Goal: Navigation & Orientation: Find specific page/section

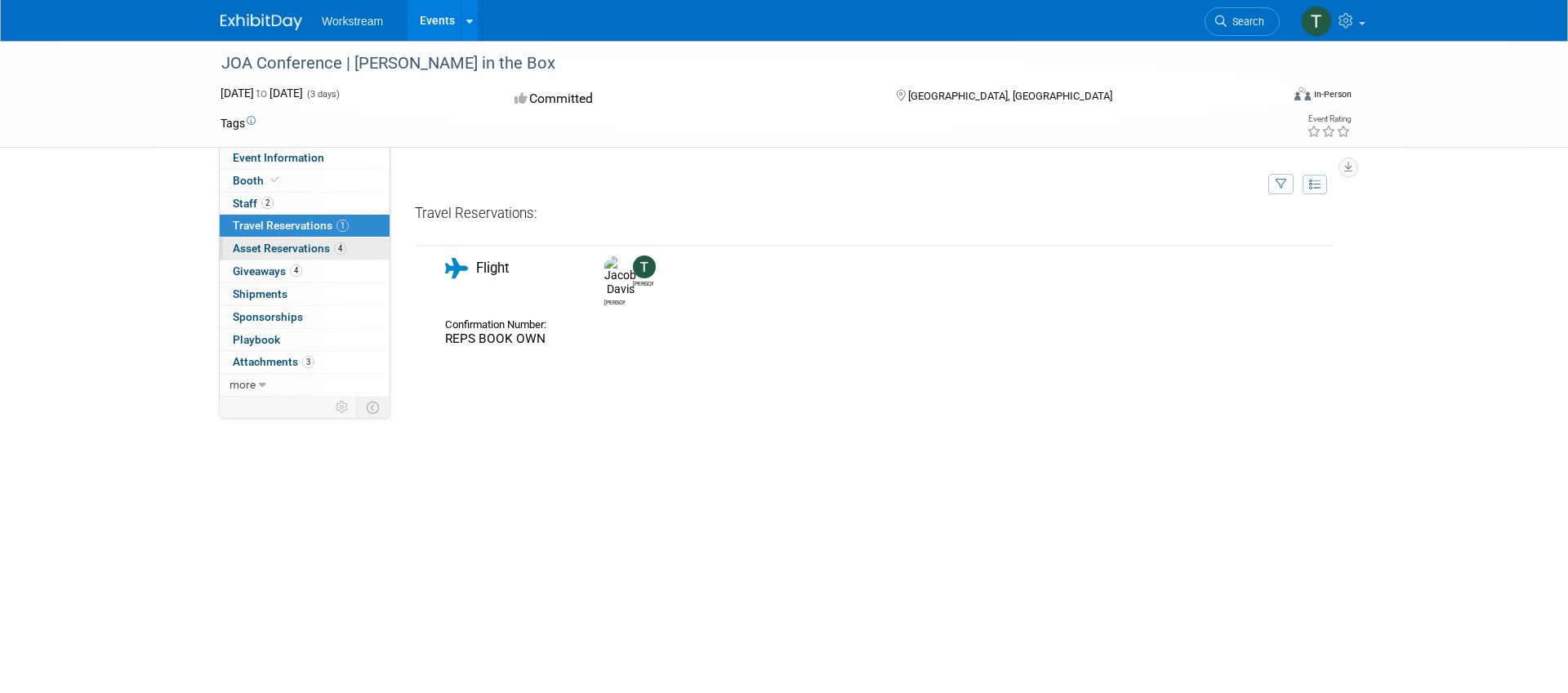
click at [313, 250] on span "Asset Reservations 4" at bounding box center [290, 248] width 113 height 13
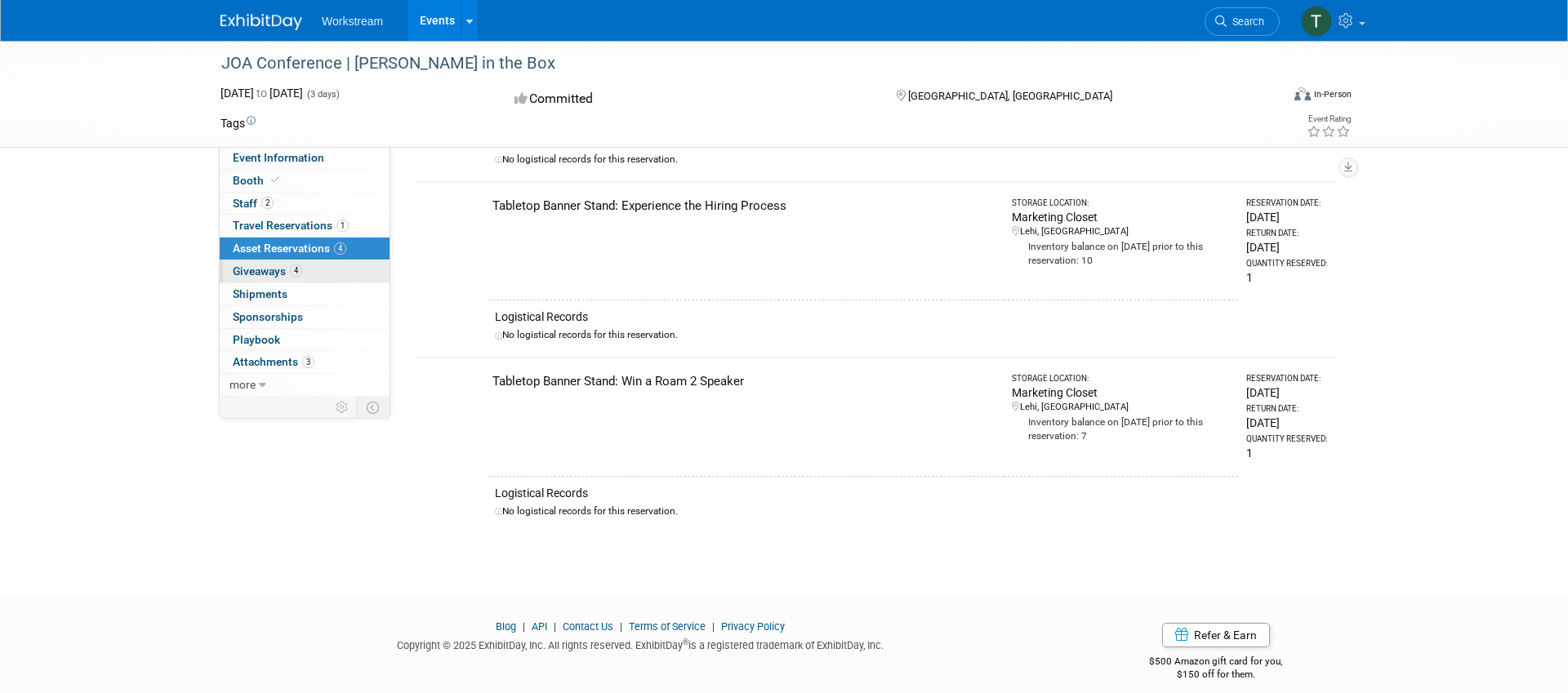
scroll to position [376, 0]
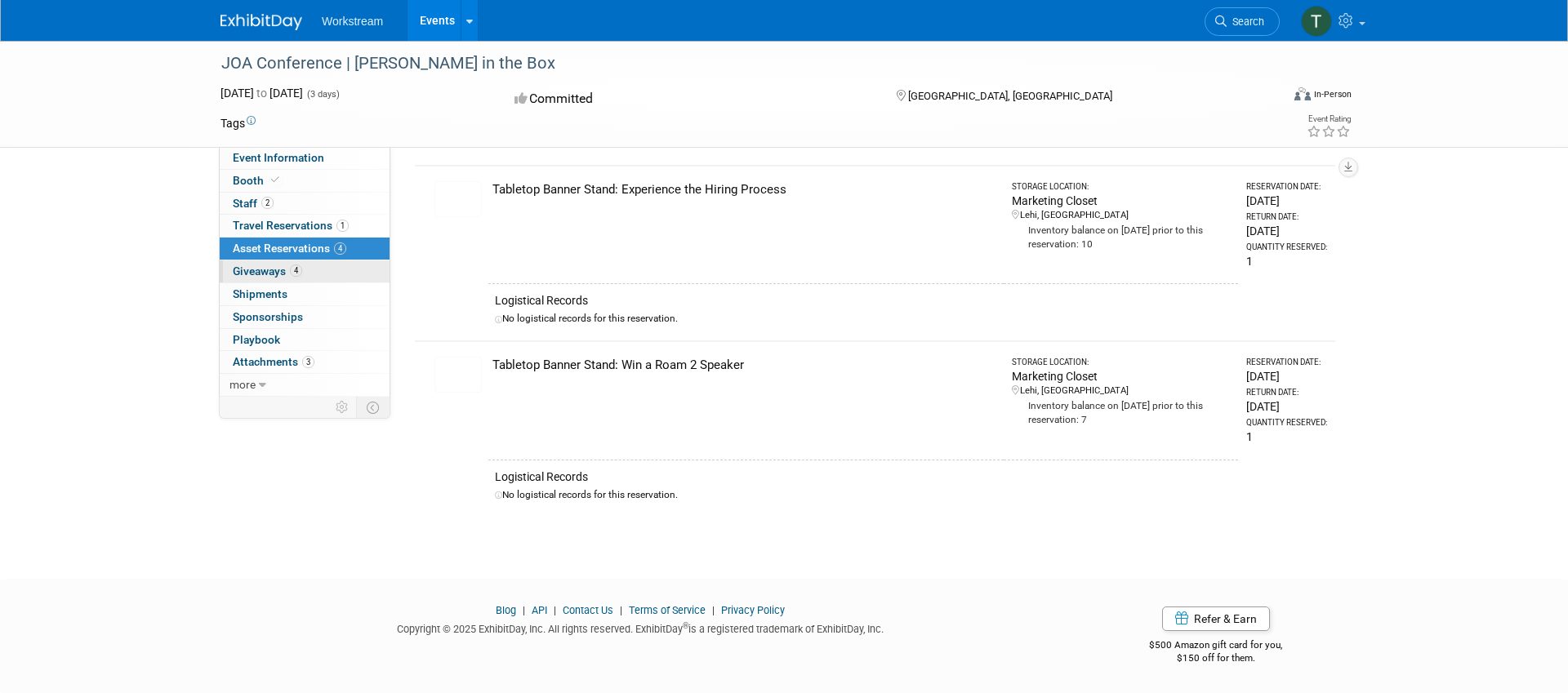
click at [303, 272] on link "4 Giveaways 4" at bounding box center [305, 271] width 170 height 22
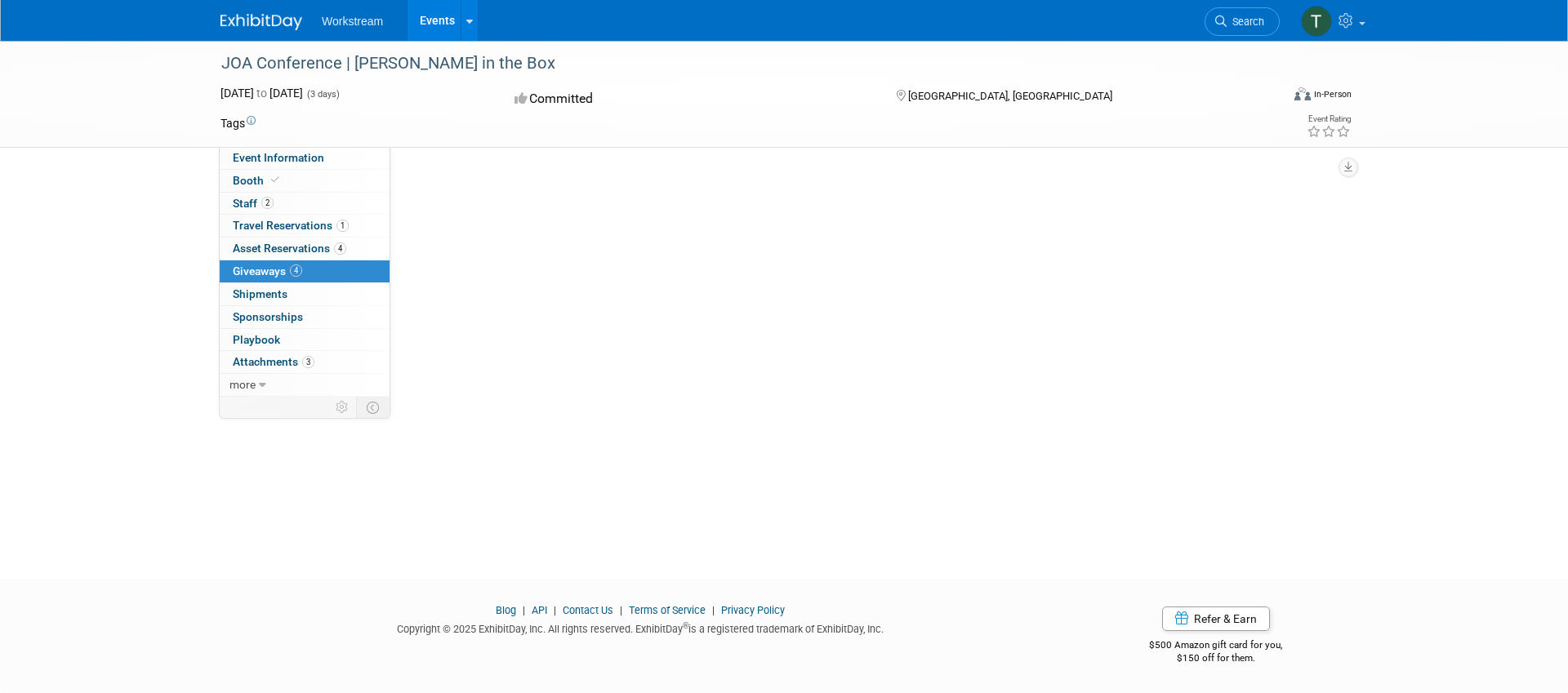
scroll to position [0, 0]
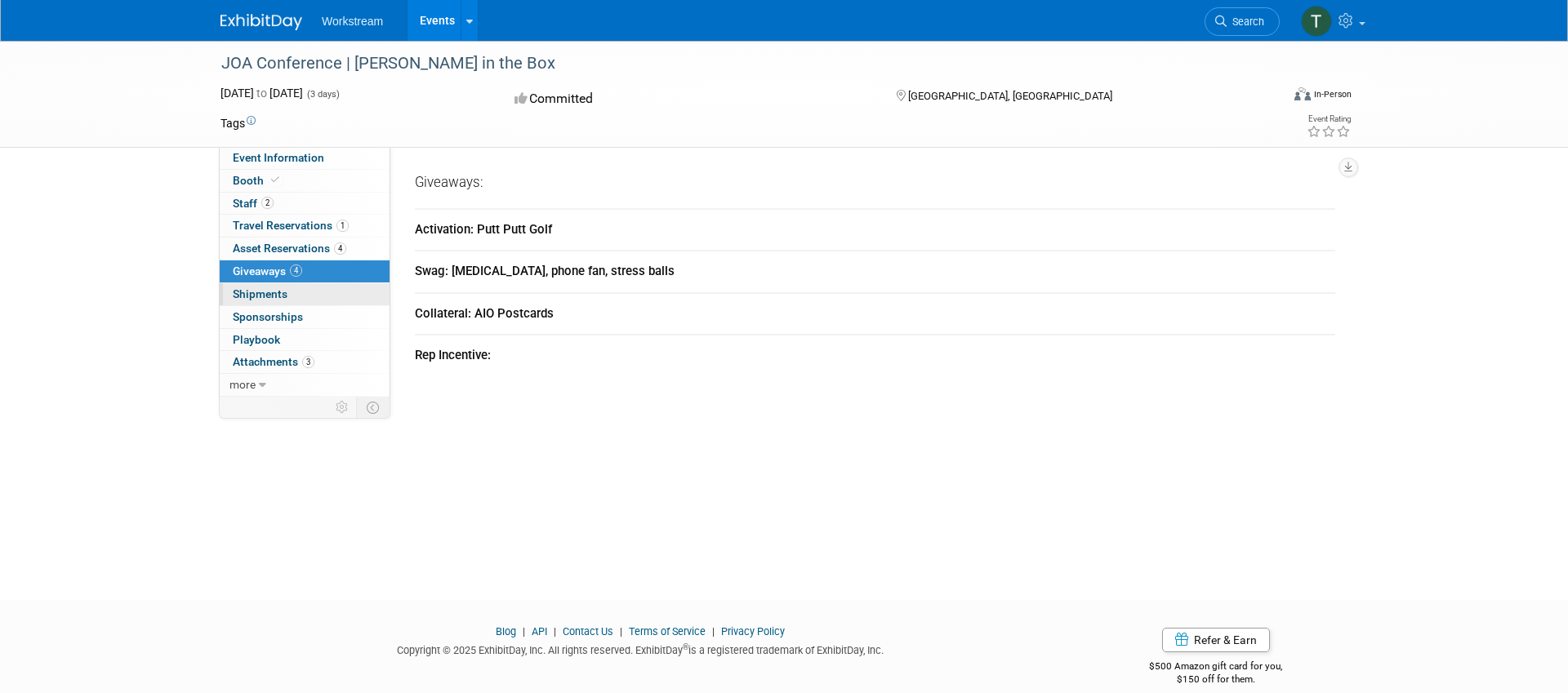
click at [308, 299] on link "0 Shipments 0" at bounding box center [305, 293] width 170 height 22
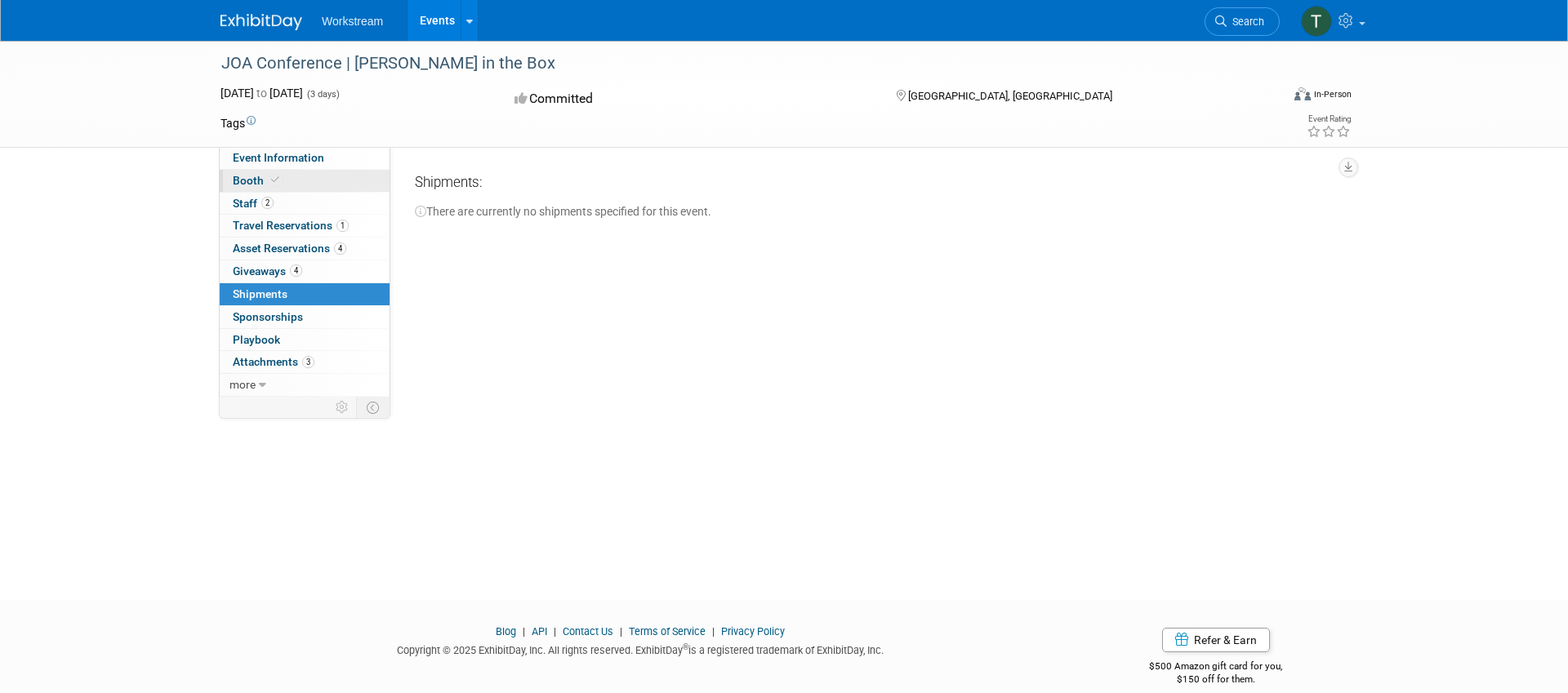
click at [274, 173] on link "Booth" at bounding box center [305, 180] width 170 height 22
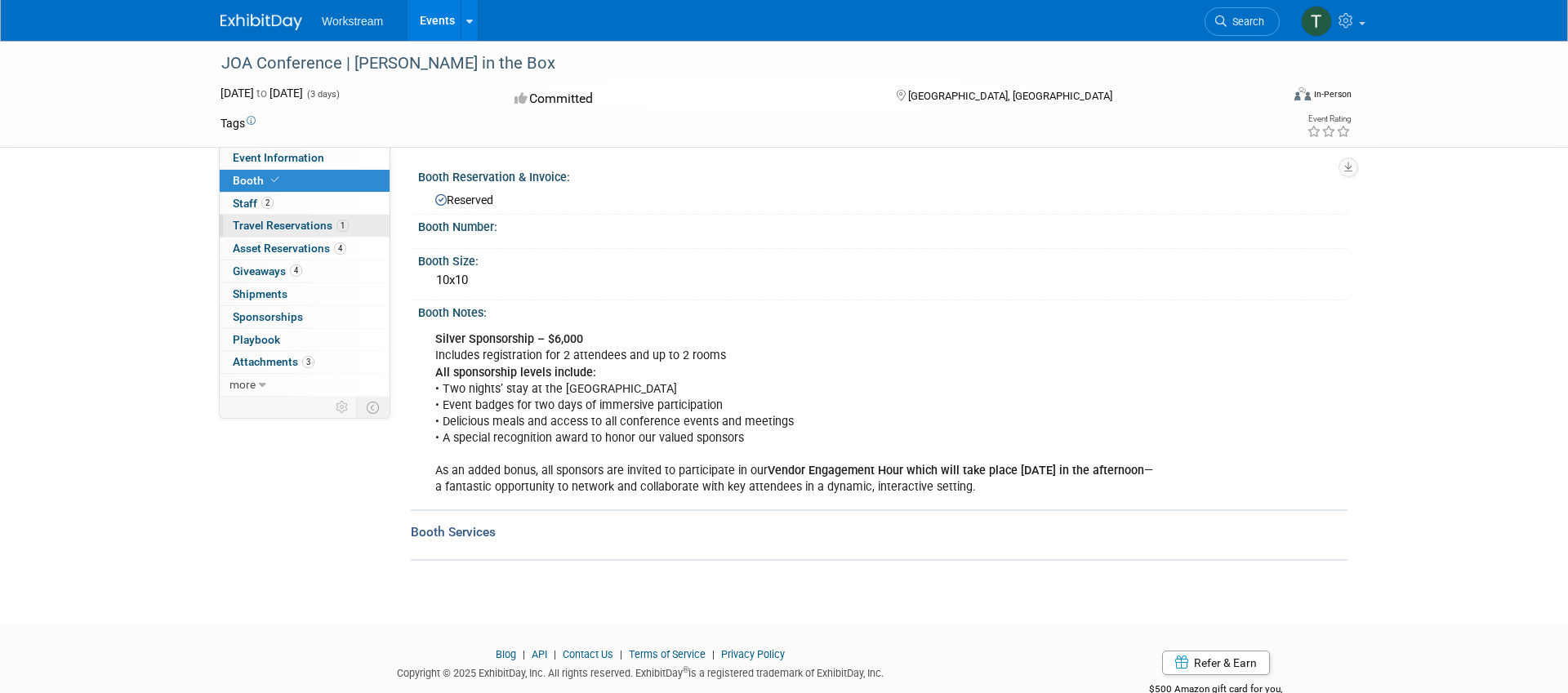
click at [265, 221] on span "Travel Reservations 1" at bounding box center [291, 225] width 116 height 13
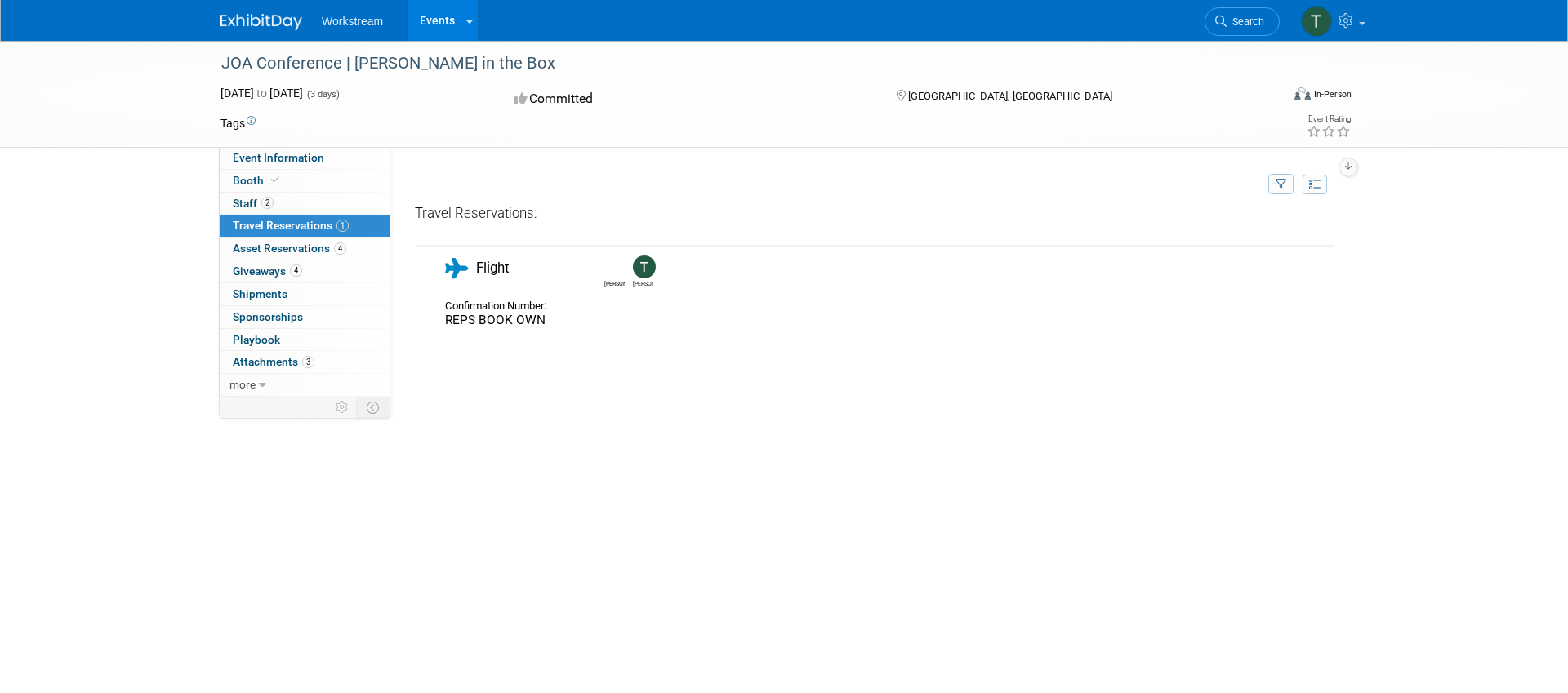
click at [485, 289] on div "Flight" at bounding box center [842, 275] width 819 height 34
click at [487, 259] on span "Flight" at bounding box center [492, 267] width 33 height 16
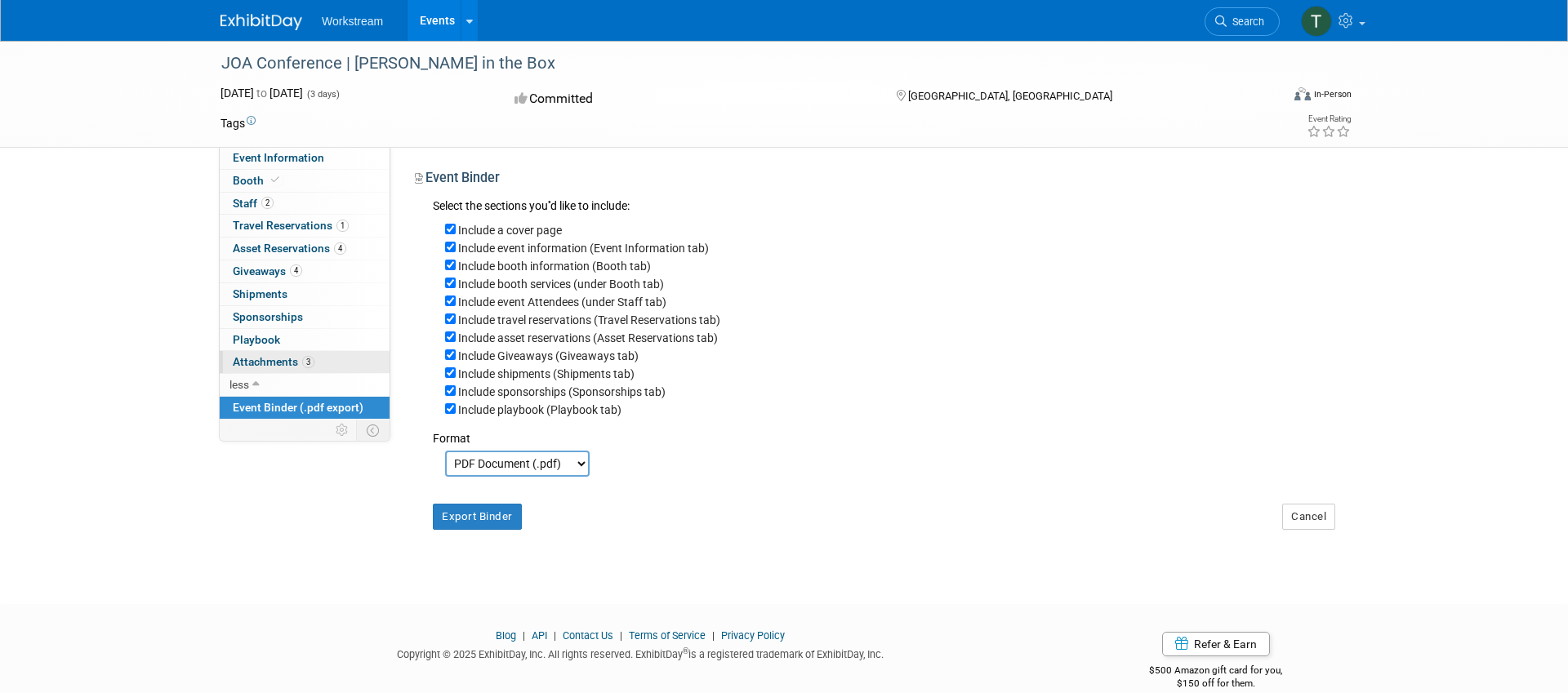
click at [271, 356] on span "Attachments 3" at bounding box center [274, 362] width 82 height 13
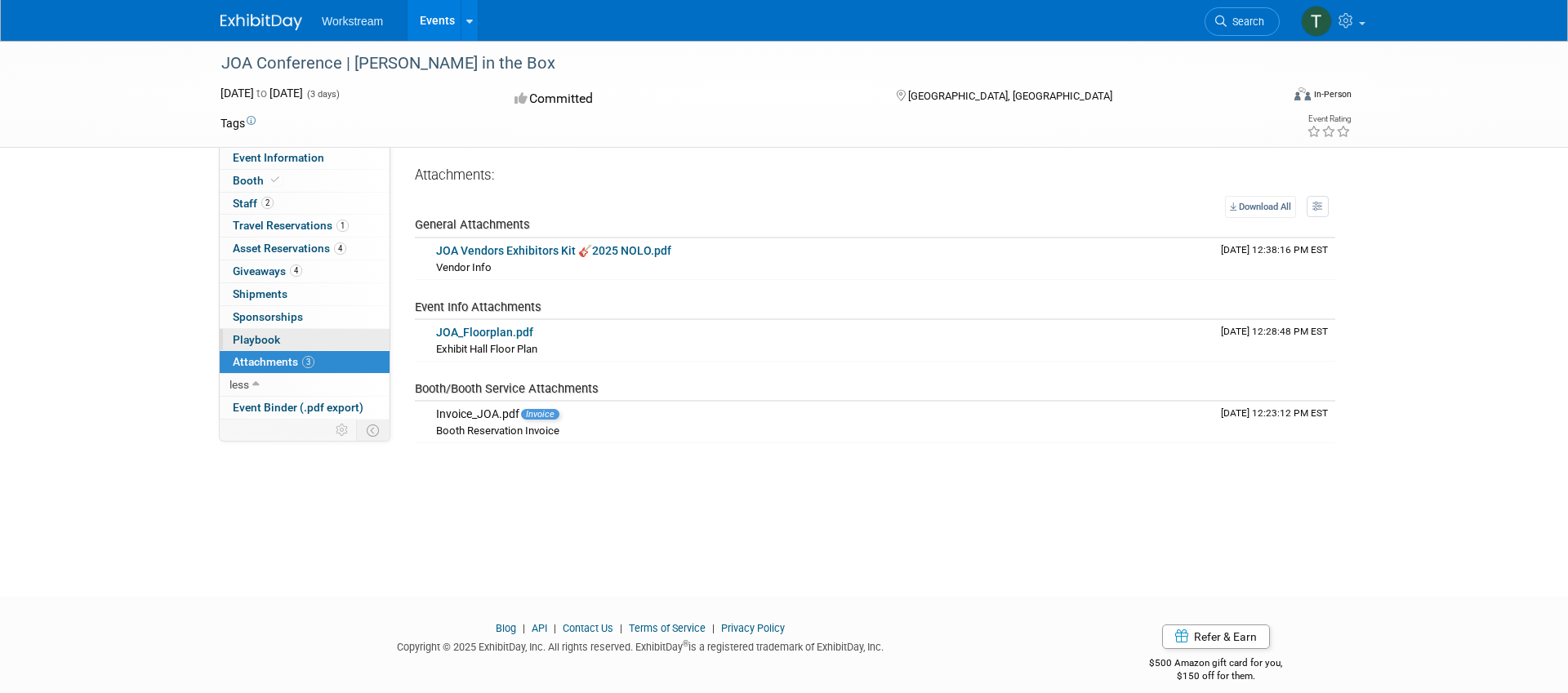
click at [280, 342] on link "0 Playbook 0" at bounding box center [305, 339] width 170 height 22
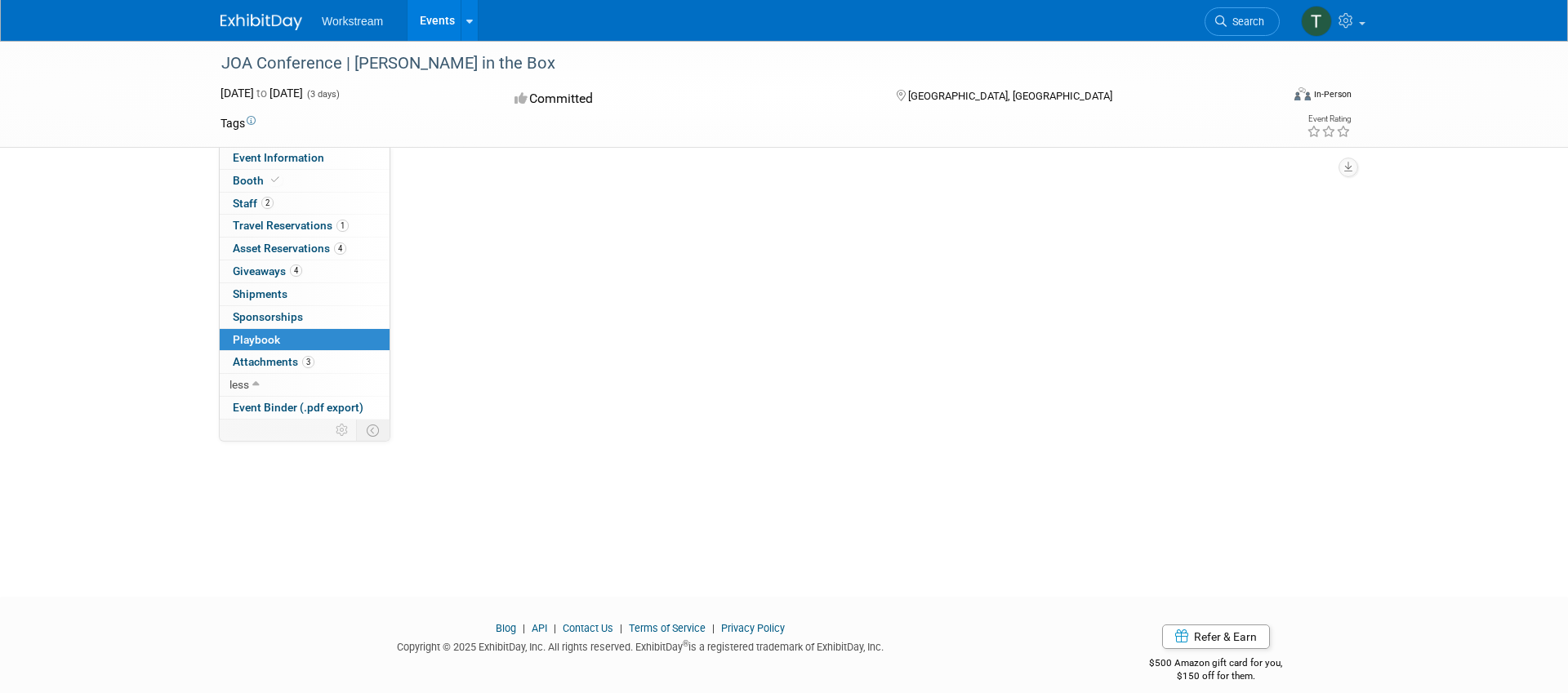
scroll to position [0, 0]
